Goal: Task Accomplishment & Management: Use online tool/utility

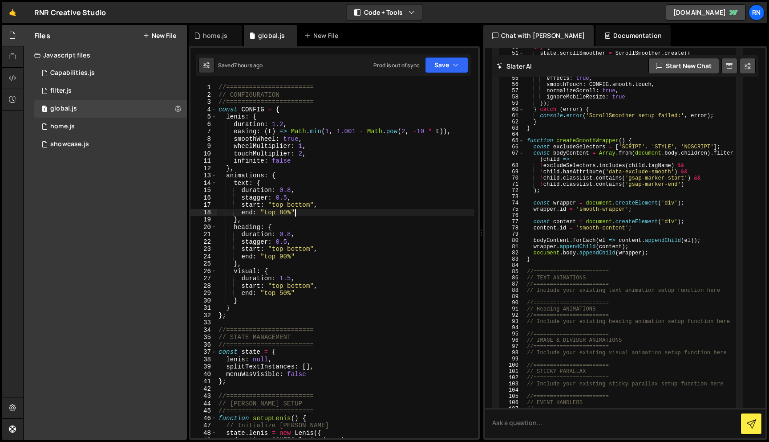
click at [296, 214] on div "//======================= // CONFIGURATION //======================= const CONF…" at bounding box center [346, 268] width 258 height 369
click at [283, 258] on div "//======================= // CONFIGURATION //======================= const CONF…" at bounding box center [346, 268] width 258 height 369
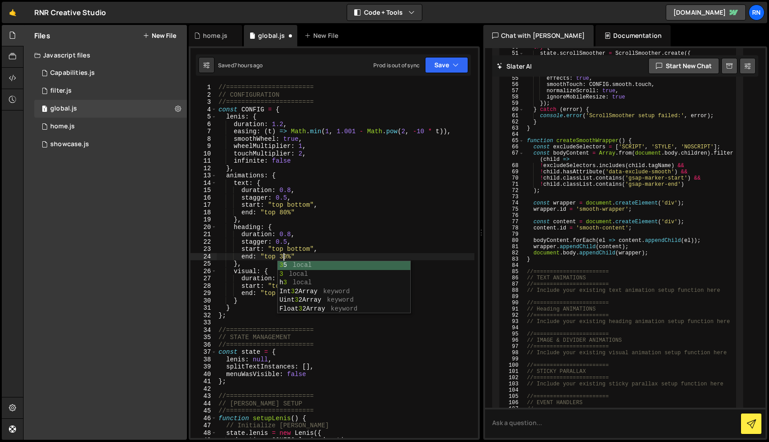
scroll to position [0, 4]
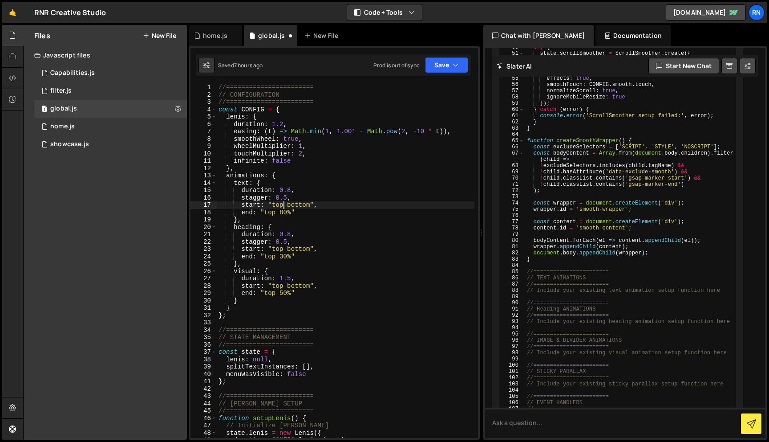
click at [284, 208] on div "//======================= // CONFIGURATION //======================= const CONF…" at bounding box center [346, 268] width 258 height 369
click at [288, 212] on div "//======================= // CONFIGURATION //======================= const CONF…" at bounding box center [346, 268] width 258 height 369
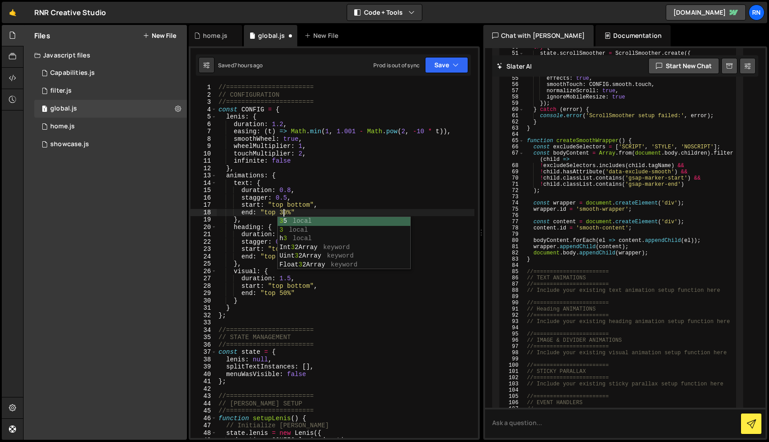
click at [445, 73] on div "Saved 7 hours ago Prod is out of sync Upgrade to Edit Save Save to Staging S Sa…" at bounding box center [333, 64] width 275 height 21
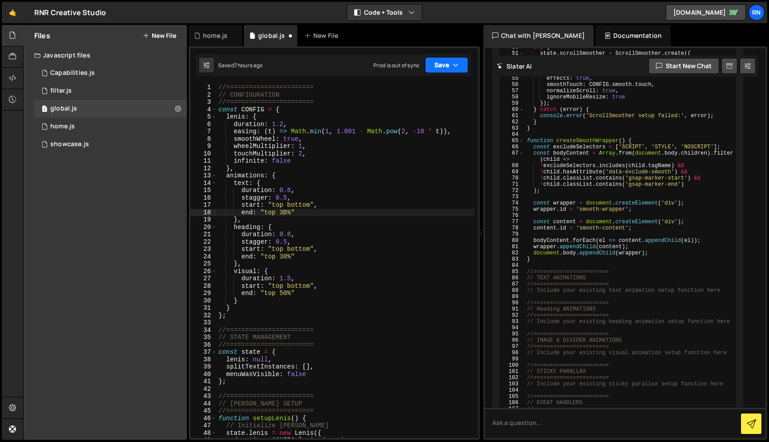
click at [445, 67] on button "Save" at bounding box center [446, 65] width 43 height 16
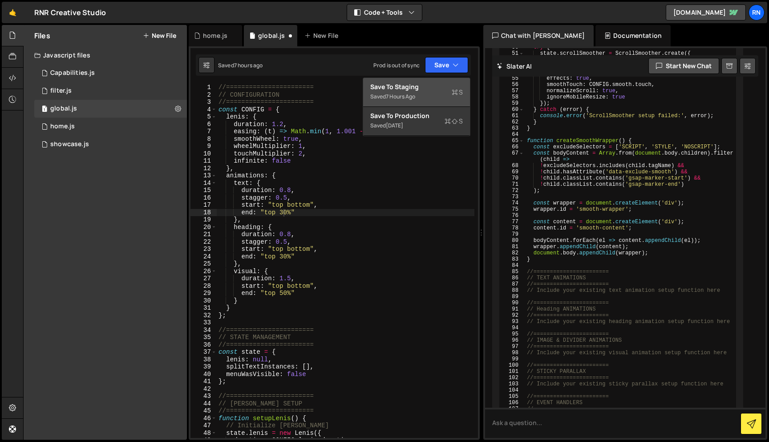
click at [430, 86] on div "Save to Staging S" at bounding box center [416, 86] width 93 height 9
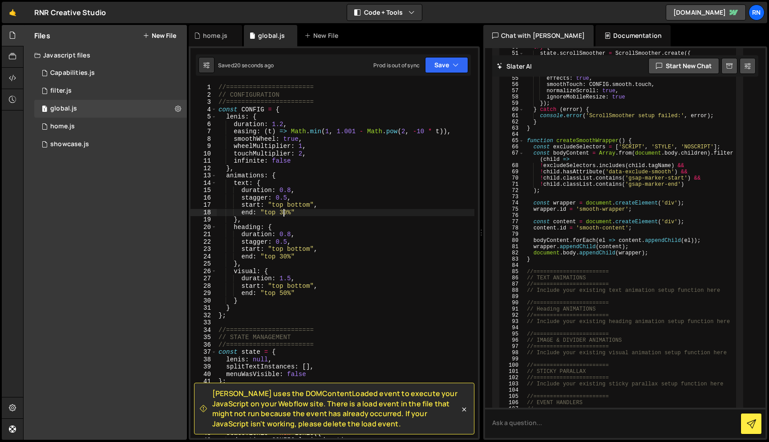
drag, startPoint x: 285, startPoint y: 211, endPoint x: 292, endPoint y: 211, distance: 7.1
click at [285, 211] on div "//======================= // CONFIGURATION //======================= const CONF…" at bounding box center [346, 268] width 258 height 369
drag, startPoint x: 287, startPoint y: 256, endPoint x: 292, endPoint y: 249, distance: 8.6
click at [287, 256] on div "//======================= // CONFIGURATION //======================= const CONF…" at bounding box center [346, 268] width 258 height 369
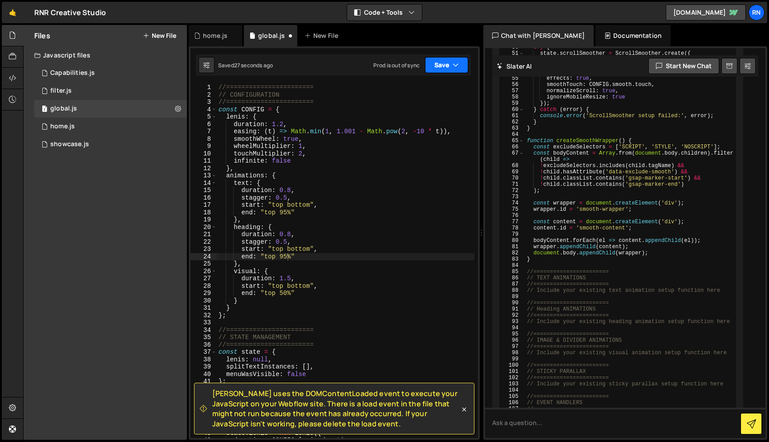
click at [445, 59] on button "Save" at bounding box center [446, 65] width 43 height 16
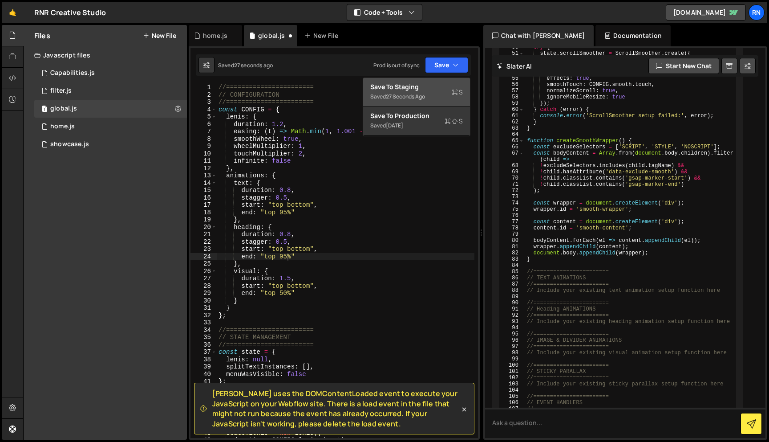
click at [431, 79] on button "Save to Staging S Saved 27 seconds ago" at bounding box center [416, 92] width 107 height 29
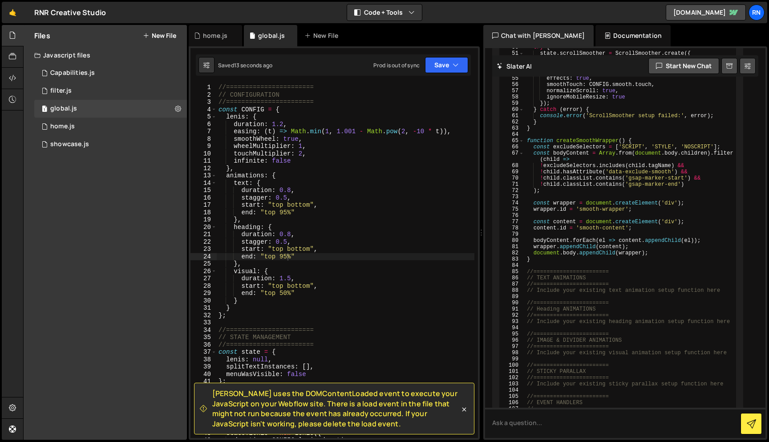
scroll to position [5, 0]
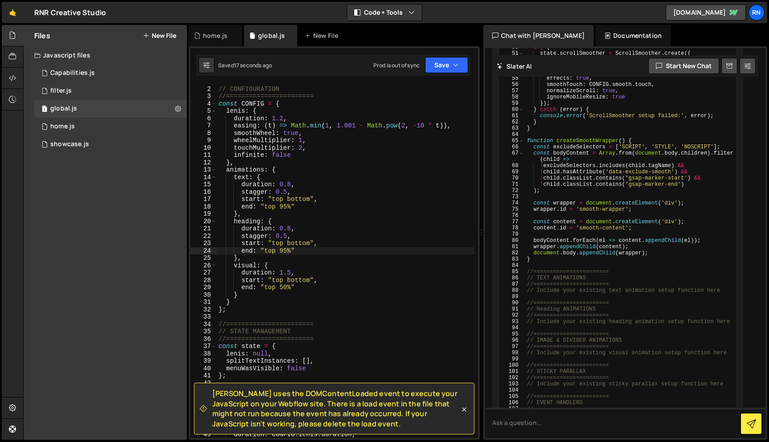
click at [280, 285] on div "//======================= // CONFIGURATION //======================= const CONF…" at bounding box center [346, 262] width 258 height 369
click at [292, 272] on div "//======================= // CONFIGURATION //======================= const CONF…" at bounding box center [346, 262] width 258 height 369
click at [452, 71] on button "Save" at bounding box center [446, 65] width 43 height 16
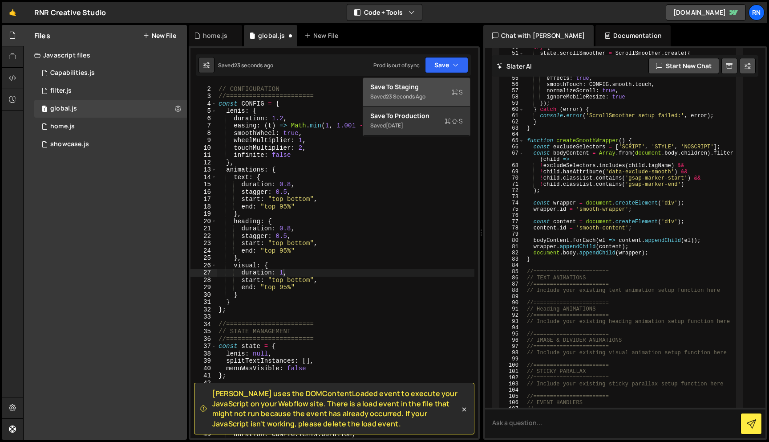
click at [435, 82] on button "Save to Staging S Saved 23 seconds ago" at bounding box center [416, 92] width 107 height 29
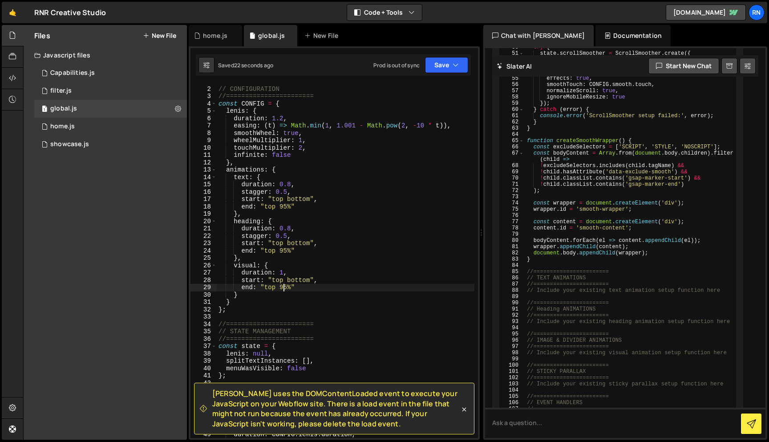
click at [285, 288] on div "//======================= // CONFIGURATION //======================= const CONF…" at bounding box center [346, 262] width 258 height 369
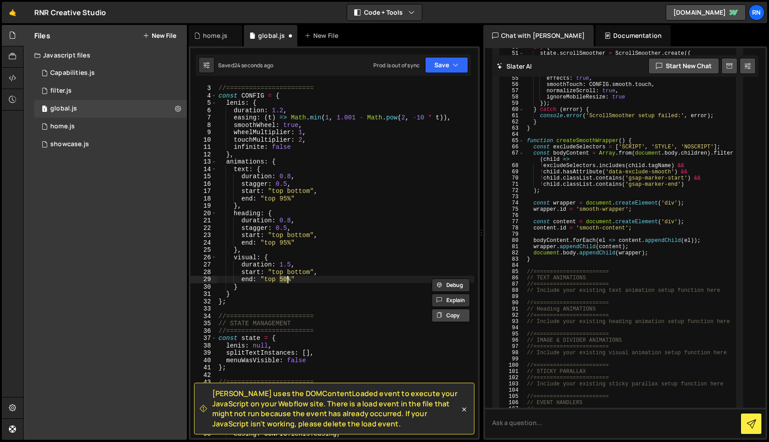
scroll to position [2346, 0]
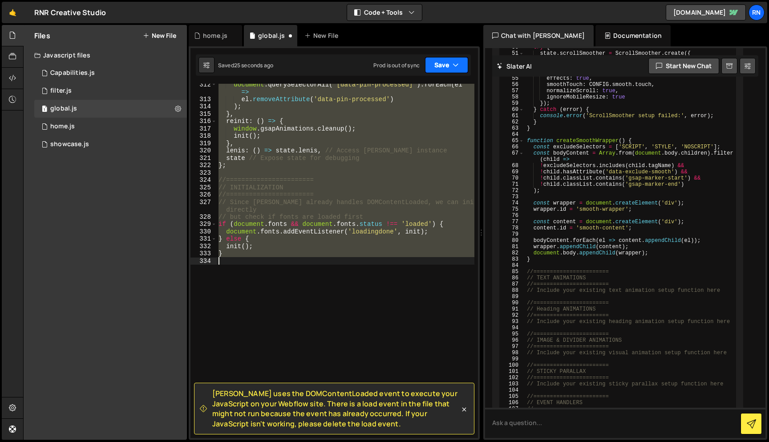
click at [441, 57] on button "Save" at bounding box center [446, 65] width 43 height 16
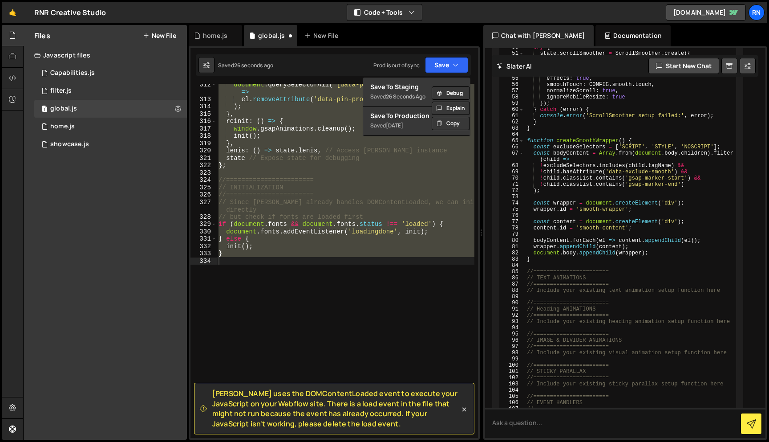
click at [433, 74] on div "Saved 26 seconds ago Prod is out of sync Upgrade to Edit Save Save to Staging S…" at bounding box center [333, 64] width 275 height 21
click at [338, 127] on div "document . querySelectorAll ( '[data-pin-processed]' ) . forEach ( el => el . r…" at bounding box center [346, 261] width 258 height 354
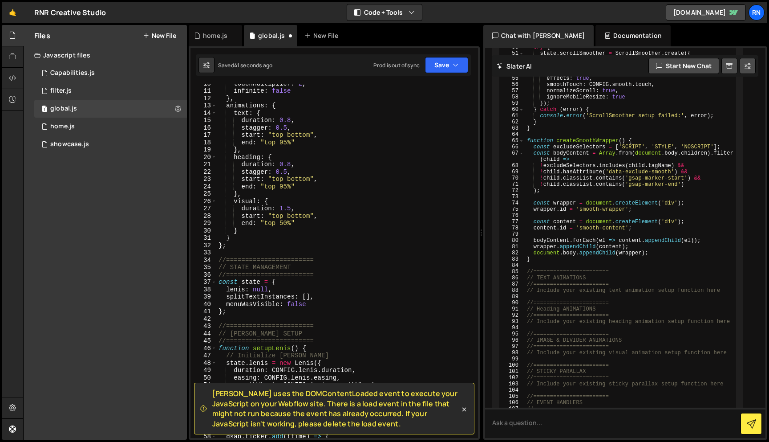
scroll to position [0, 0]
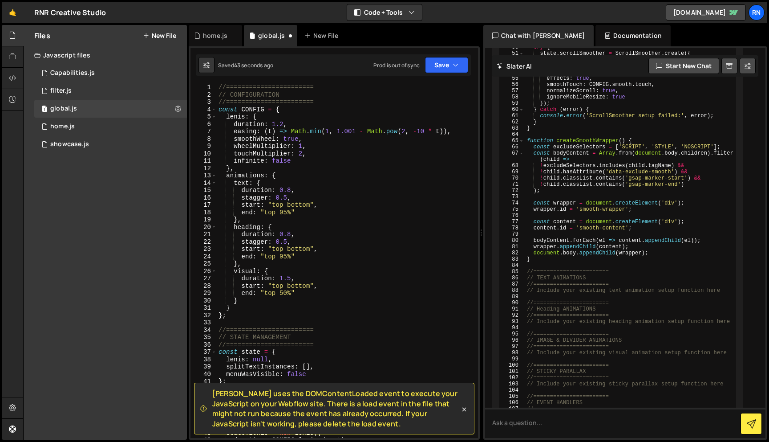
click at [451, 81] on div "[PERSON_NAME] uses the DOMContentLoaded event to execute your JavaScript on you…" at bounding box center [334, 242] width 291 height 393
click at [429, 74] on div "Saved 44 seconds ago Prod is out of sync Upgrade to Edit Save Save to Staging S…" at bounding box center [333, 64] width 275 height 21
click at [433, 63] on button "Save" at bounding box center [446, 65] width 43 height 16
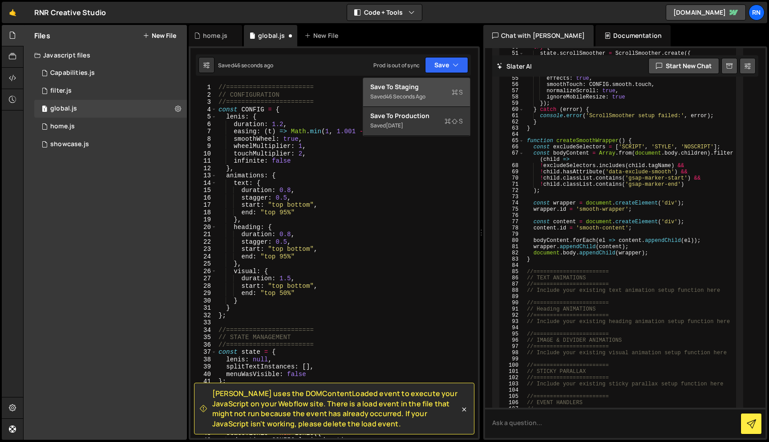
click at [406, 97] on div "46 seconds ago" at bounding box center [406, 97] width 40 height 8
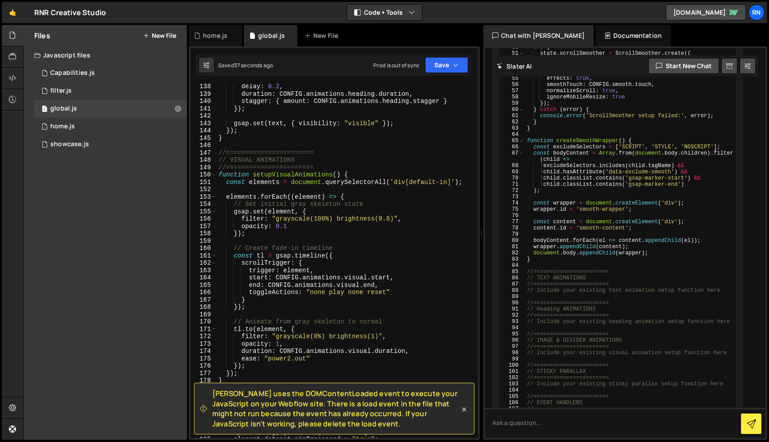
scroll to position [1020, 0]
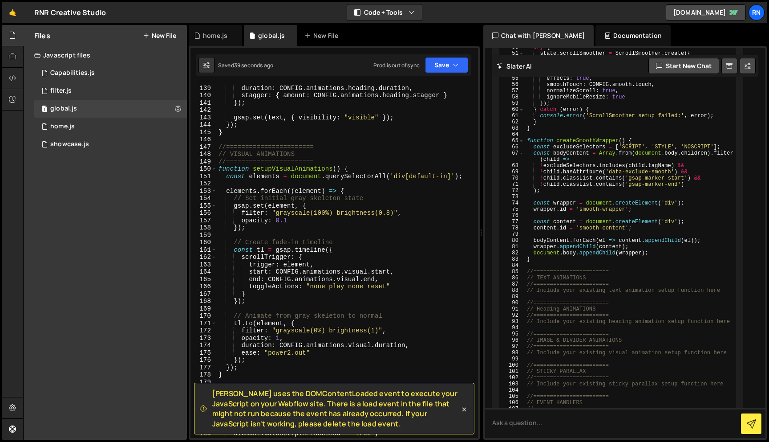
click at [464, 418] on div "[PERSON_NAME] uses the DOMContentLoaded event to execute your JavaScript on you…" at bounding box center [334, 408] width 280 height 52
click at [464, 413] on icon at bounding box center [464, 409] width 9 height 9
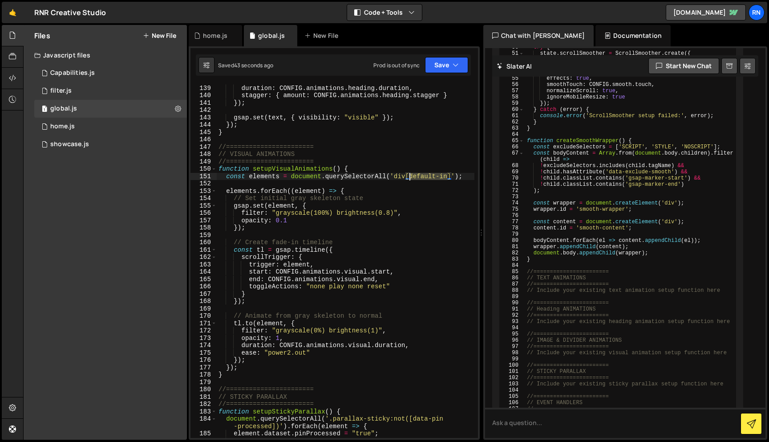
drag, startPoint x: 447, startPoint y: 177, endPoint x: 410, endPoint y: 176, distance: 36.5
click at [410, 176] on div "delay : 0.2 , duration : CONFIG . animations . heading . duration , stagger : {…" at bounding box center [346, 261] width 258 height 369
click at [373, 188] on div "delay : 0.2 , duration : CONFIG . animations . heading . duration , stagger : {…" at bounding box center [346, 261] width 258 height 369
click at [370, 163] on div "delay : 0.2 , duration : CONFIG . animations . heading . duration , stagger : {…" at bounding box center [346, 261] width 258 height 369
type textarea "//======================="
